Goal: Transaction & Acquisition: Purchase product/service

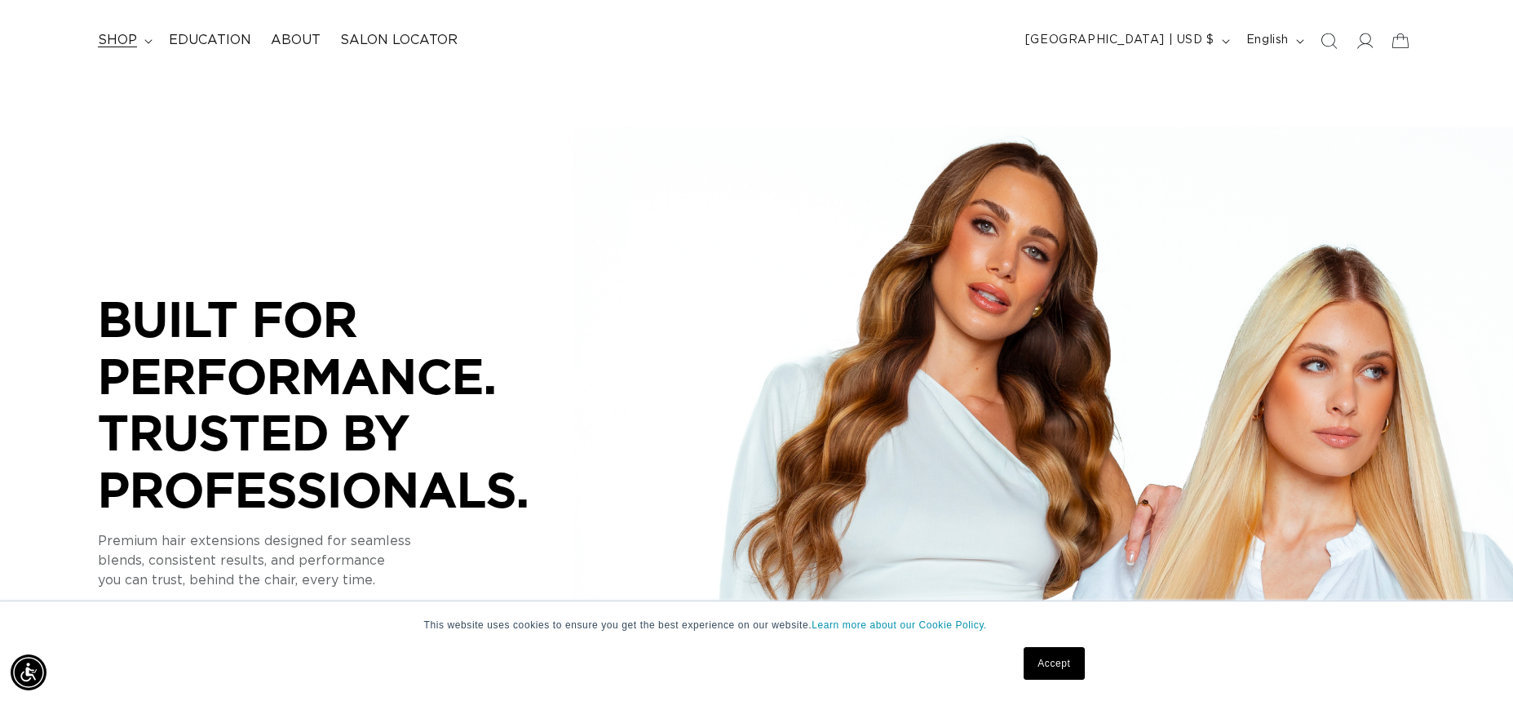
click at [102, 40] on span "shop" at bounding box center [117, 40] width 39 height 17
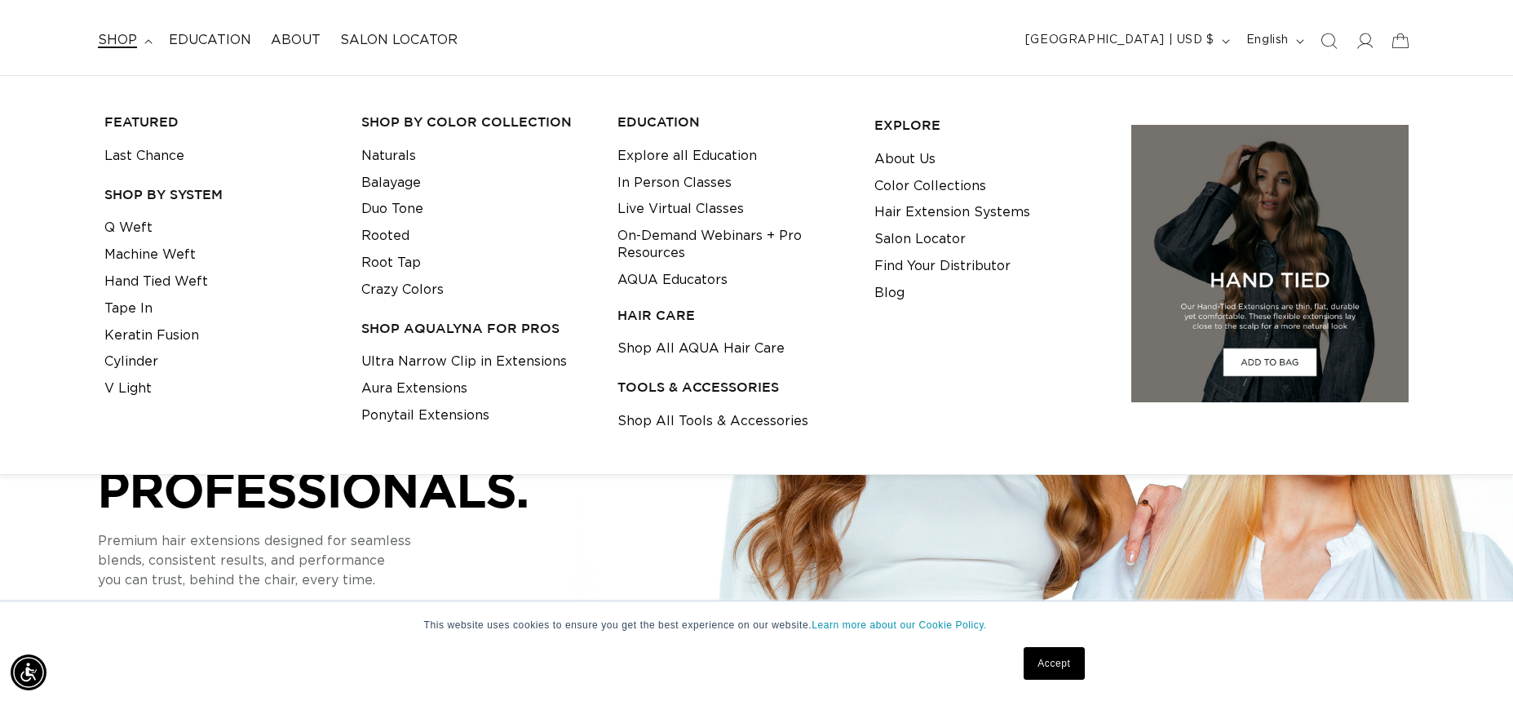
scroll to position [0, 1398]
click at [132, 313] on link "Tape In" at bounding box center [128, 308] width 48 height 27
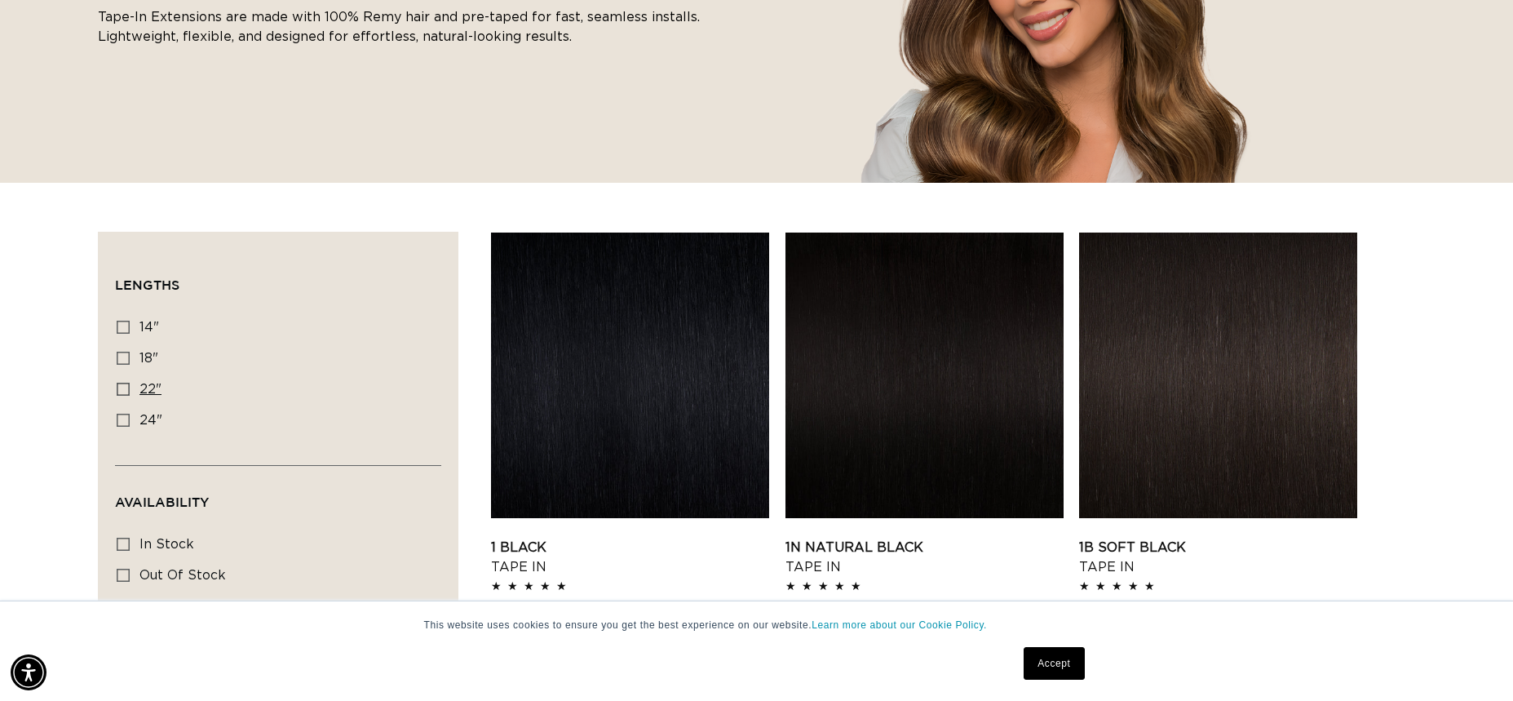
click at [121, 384] on icon at bounding box center [123, 389] width 13 height 13
click at [121, 384] on input "22" 22" (37 products)" at bounding box center [123, 389] width 13 height 13
checkbox input "true"
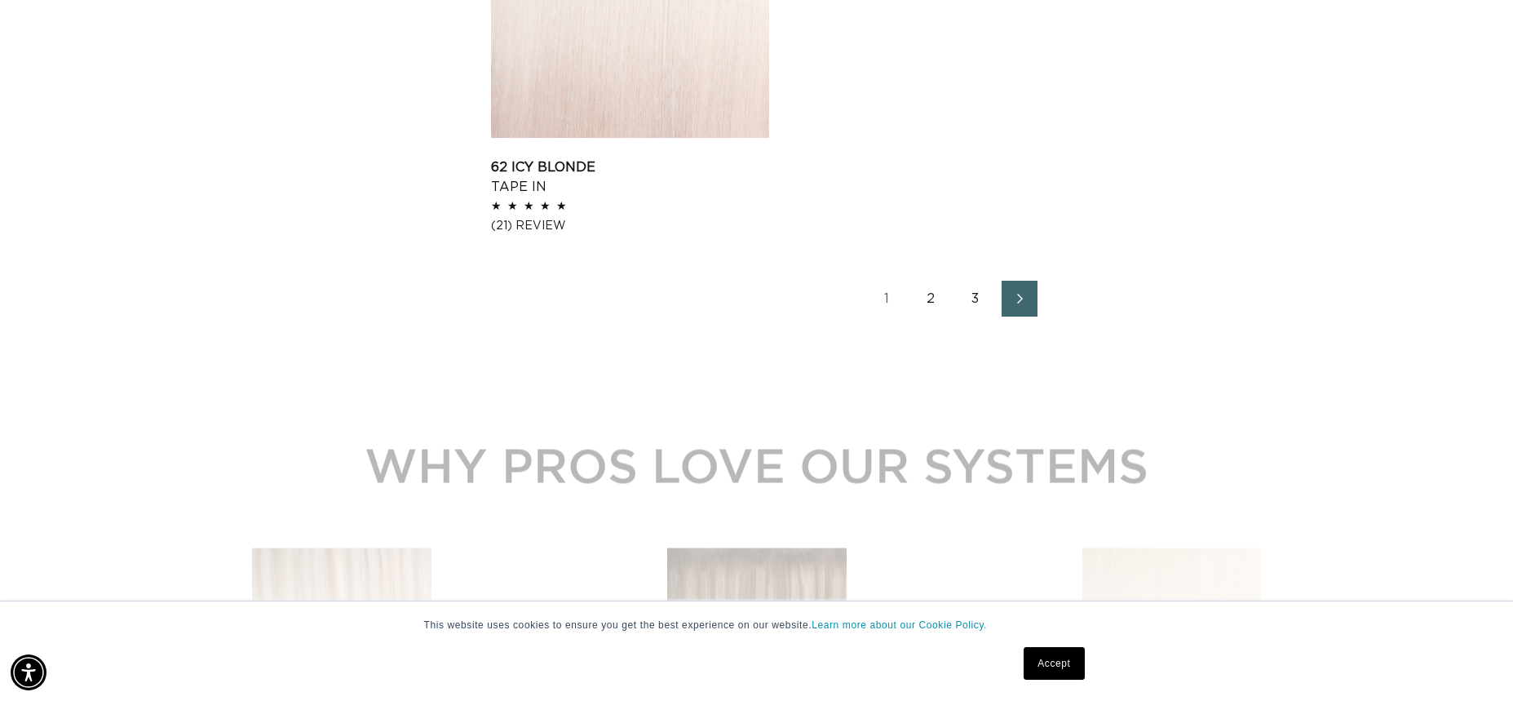
scroll to position [2755, 0]
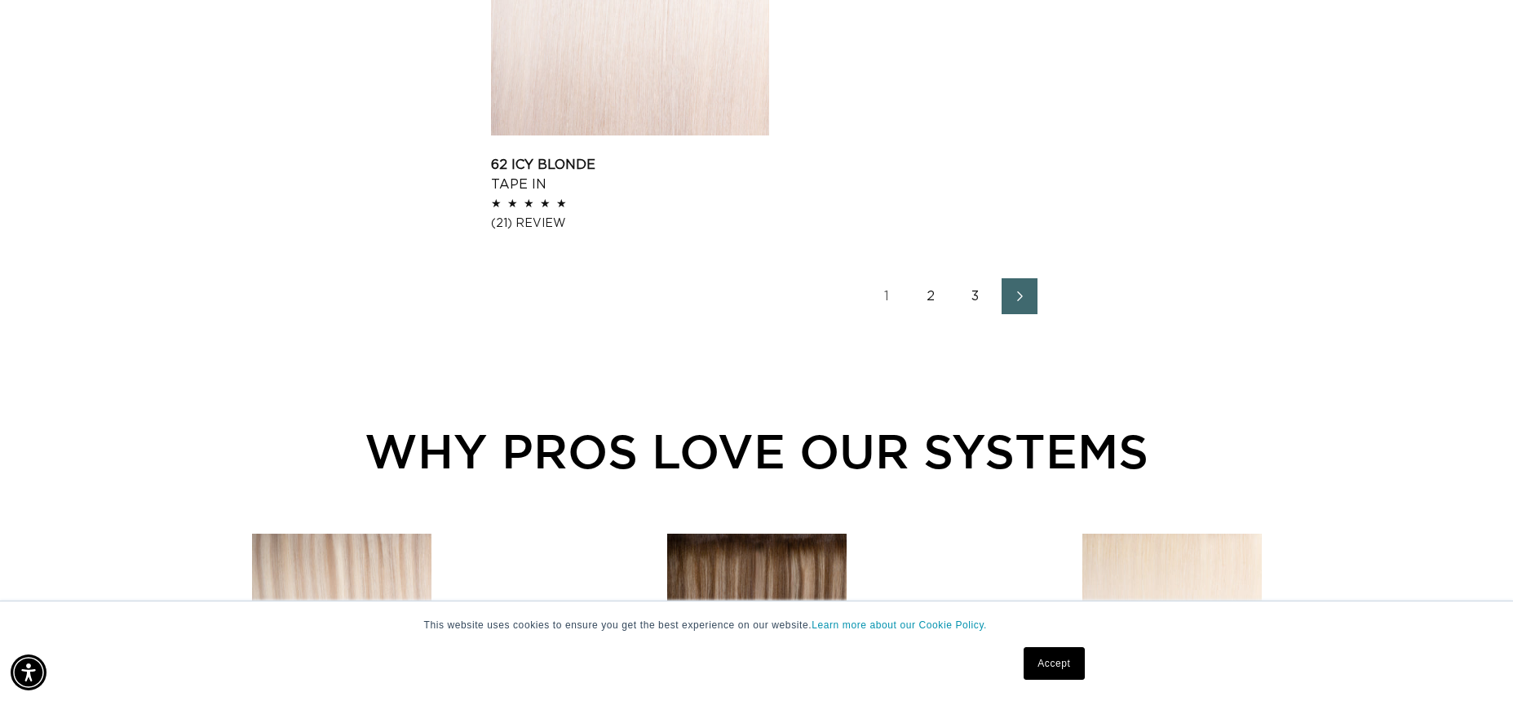
click at [931, 294] on link "2" at bounding box center [932, 296] width 36 height 36
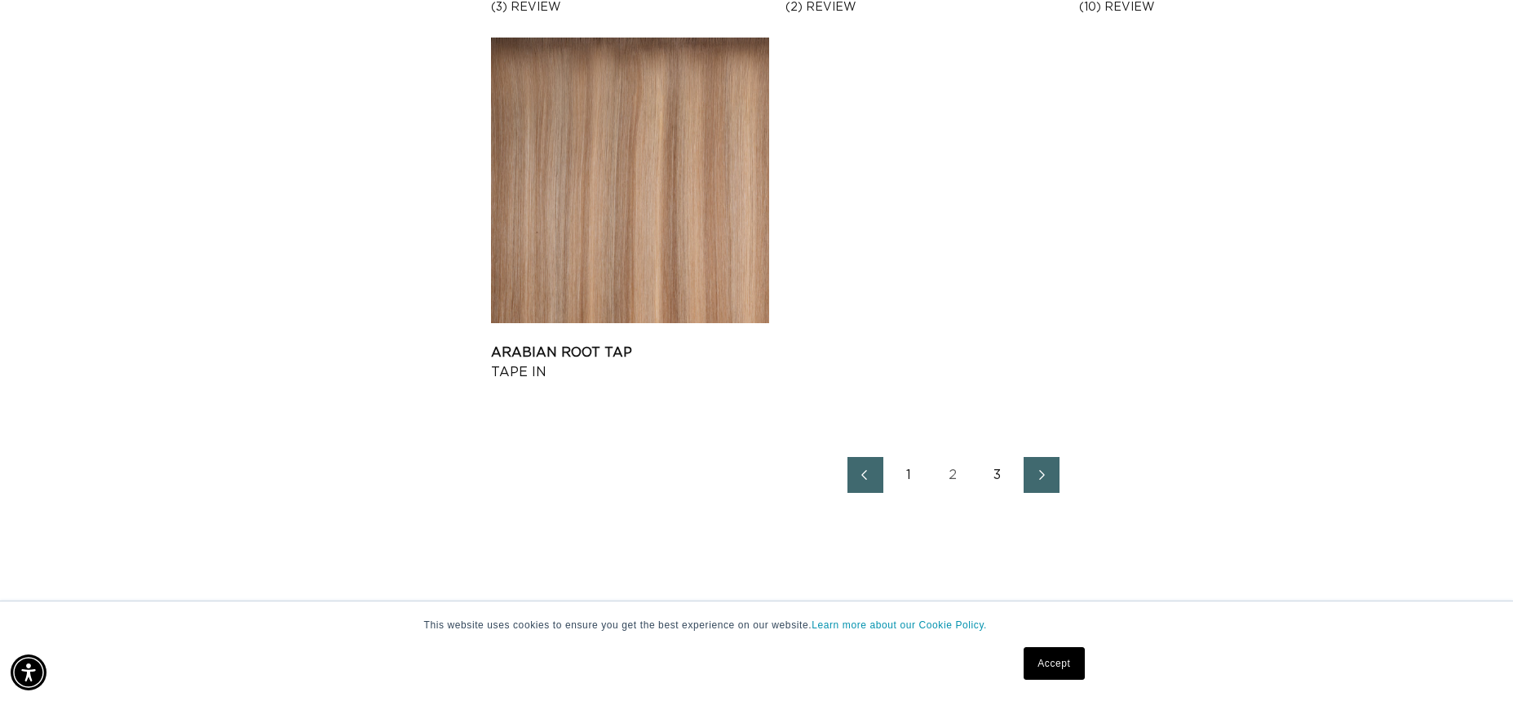
click at [990, 476] on link "3" at bounding box center [998, 475] width 36 height 36
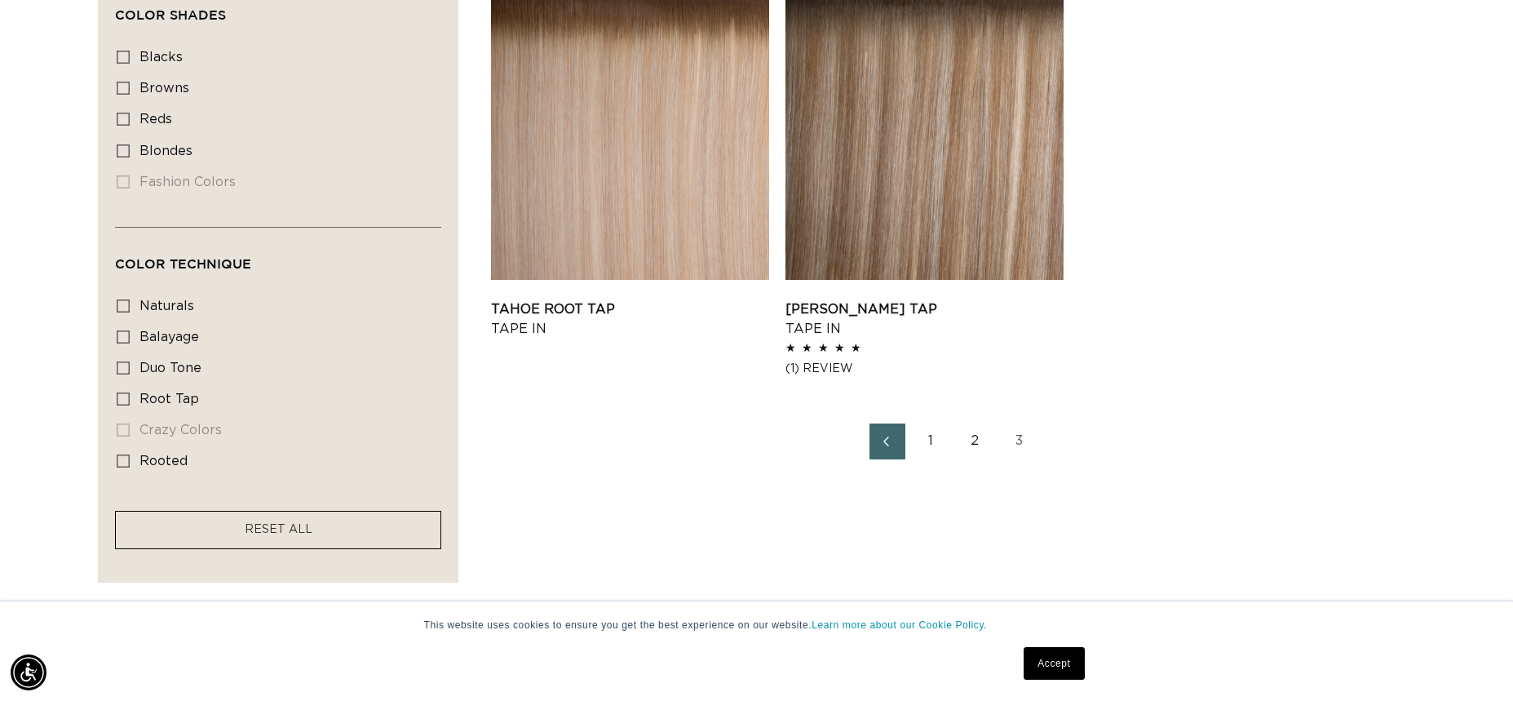
scroll to position [995, 0]
click at [980, 440] on link "2" at bounding box center [976, 440] width 36 height 36
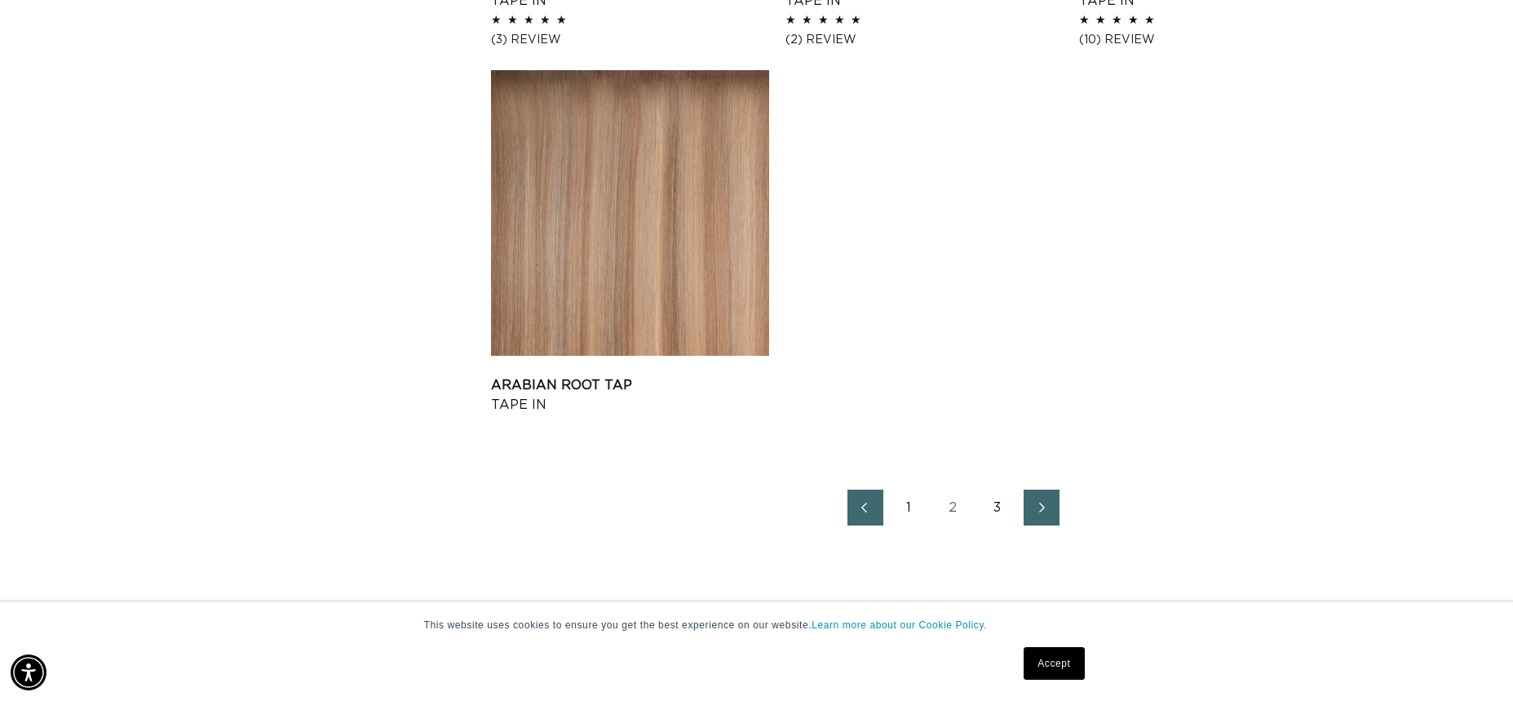
click at [912, 499] on link "1" at bounding box center [910, 508] width 36 height 36
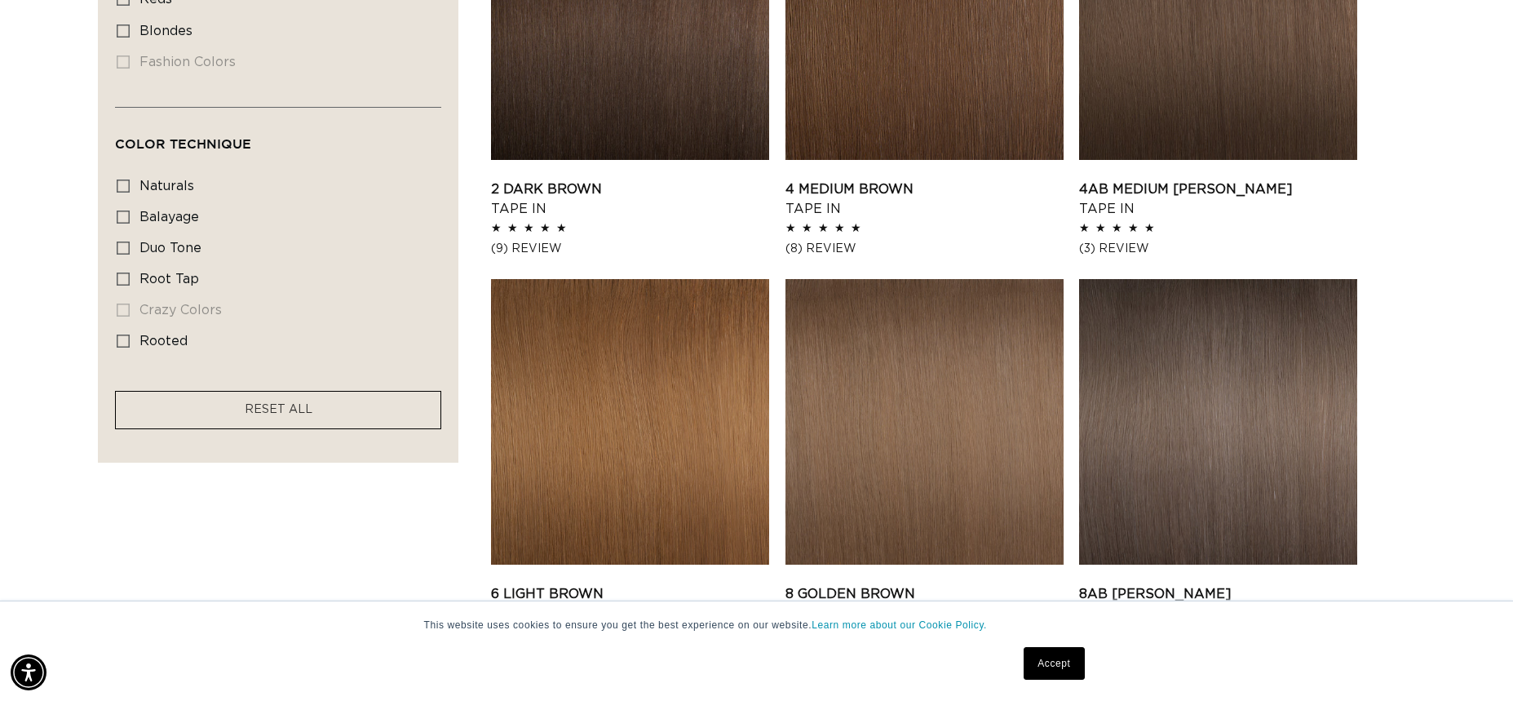
scroll to position [0, 2795]
click at [126, 221] on icon at bounding box center [123, 216] width 13 height 13
click at [126, 221] on input "balayage balayage (6 products)" at bounding box center [123, 216] width 13 height 13
checkbox input "true"
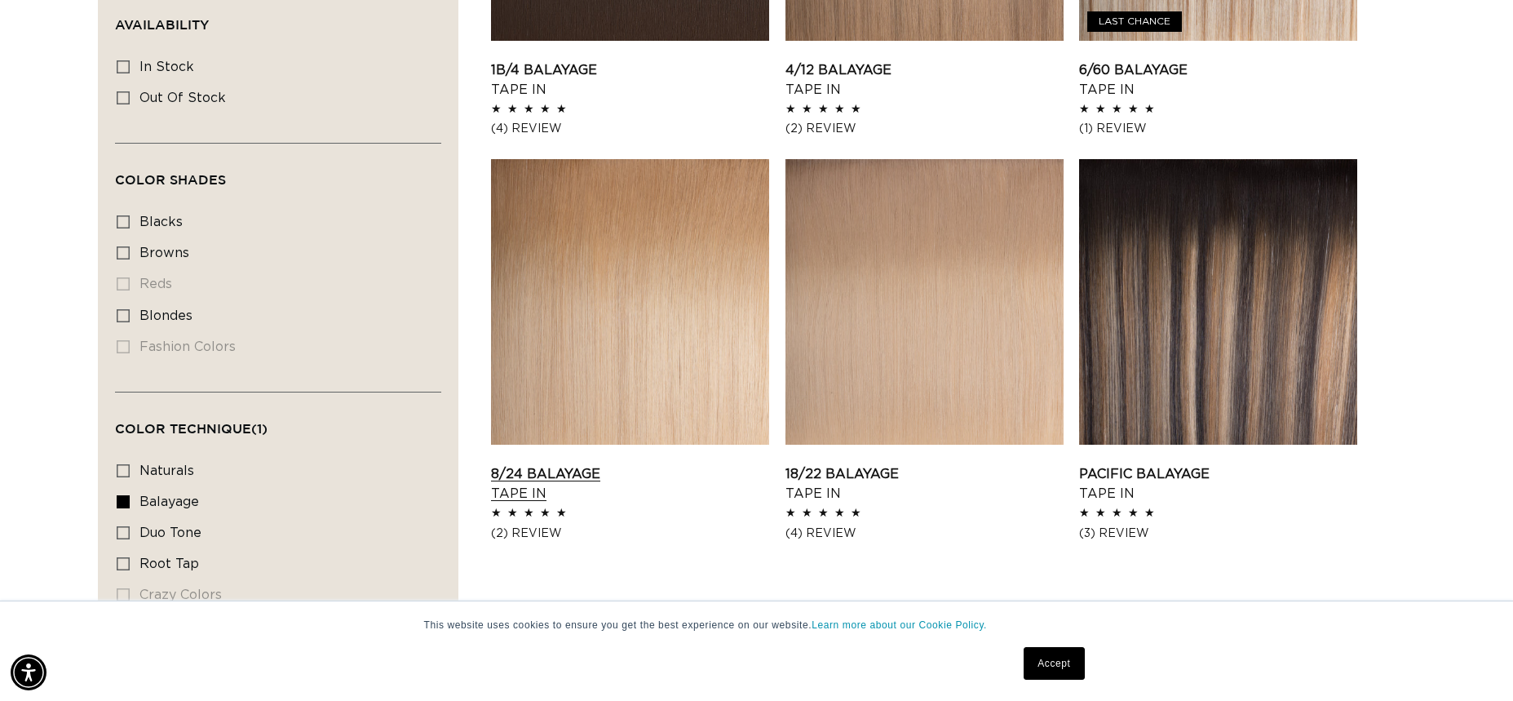
scroll to position [0, 2795]
